Goal: Navigation & Orientation: Find specific page/section

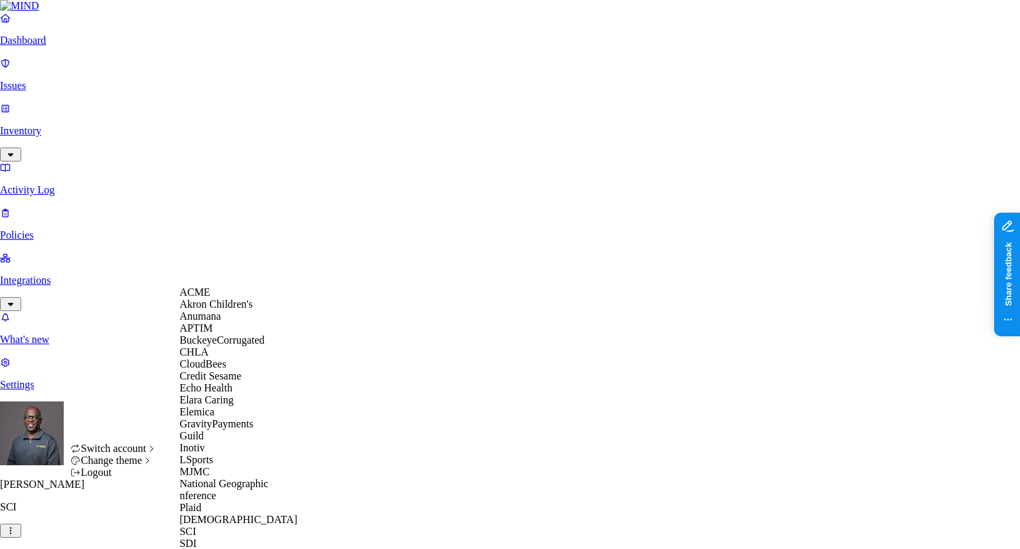
scroll to position [266, 0]
click at [221, 478] on span "National Geographic" at bounding box center [223, 483] width 89 height 11
